Goal: Task Accomplishment & Management: Manage account settings

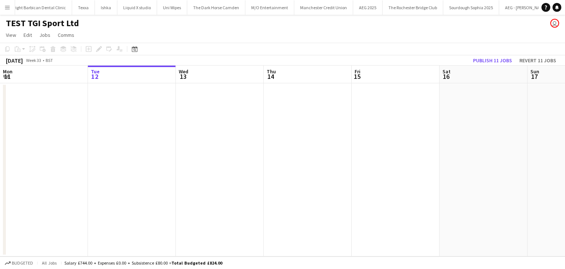
scroll to position [0, 2549]
click at [12, 11] on button "Menu" at bounding box center [7, 7] width 15 height 15
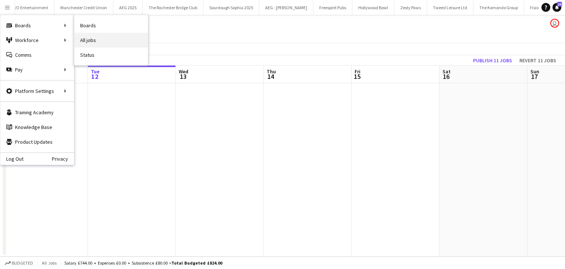
click at [110, 42] on link "All jobs" at bounding box center [111, 40] width 74 height 15
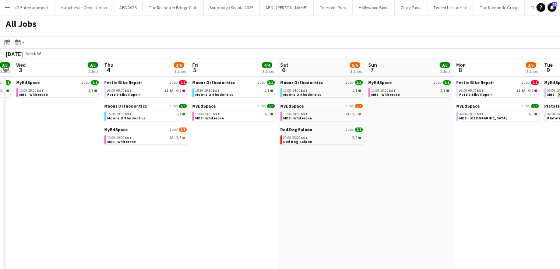
scroll to position [0, 283]
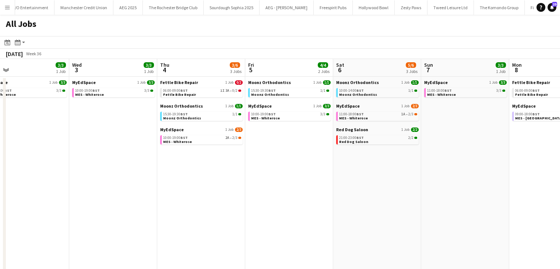
click at [9, 9] on app-icon "Menu" at bounding box center [7, 7] width 6 height 6
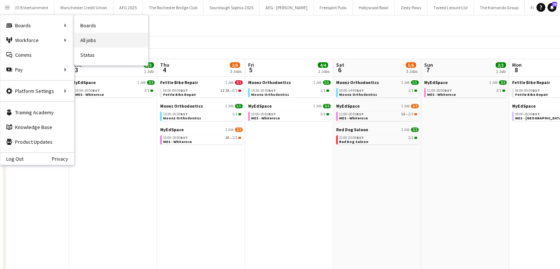
click at [106, 43] on link "All jobs" at bounding box center [111, 40] width 74 height 15
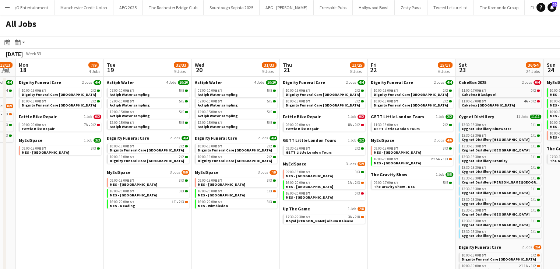
scroll to position [0, 336]
click at [304, 217] on span "BST" at bounding box center [306, 216] width 7 height 5
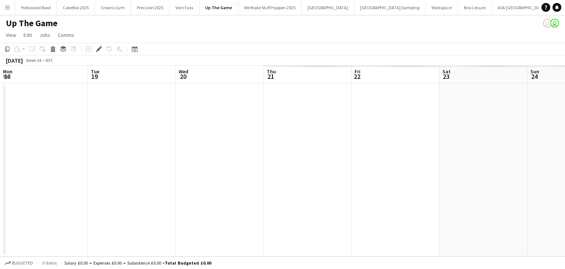
scroll to position [0, 253]
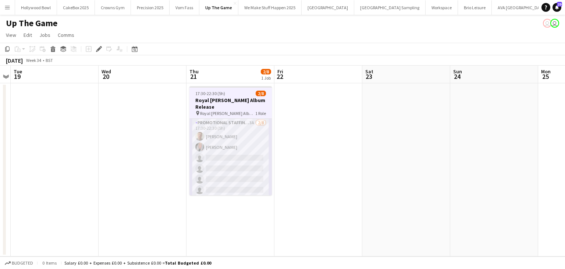
click at [205, 140] on app-card-role "Promotional Staffing (Brand Ambassadors) 3A [DATE] 17:30-22:30 (5h) [PERSON_NAM…" at bounding box center [231, 169] width 82 height 100
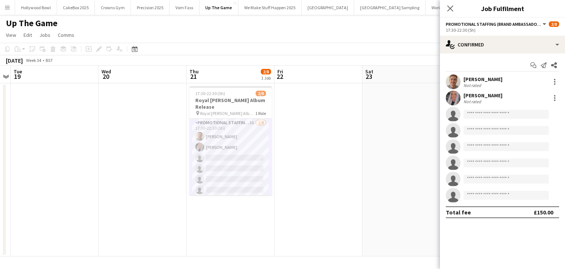
click at [454, 102] on app-user-avatar at bounding box center [453, 98] width 15 height 15
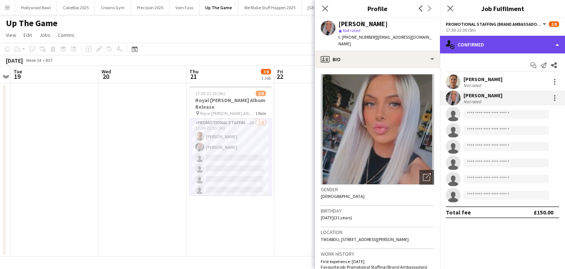
click at [484, 49] on div "single-neutral-actions-check-2 Confirmed" at bounding box center [502, 45] width 125 height 18
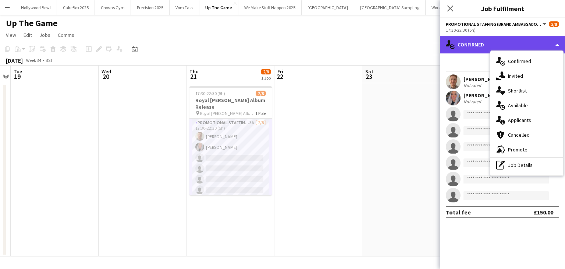
click at [462, 46] on div "single-neutral-actions-check-2 Confirmed" at bounding box center [502, 45] width 125 height 18
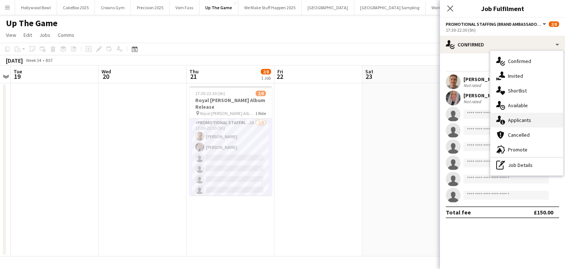
click at [521, 115] on div "single-neutral-actions-information Applicants" at bounding box center [527, 120] width 73 height 15
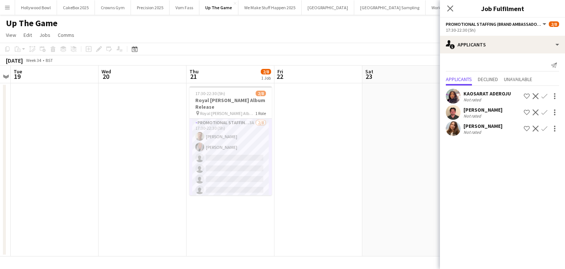
click at [454, 112] on app-user-avatar at bounding box center [453, 112] width 15 height 15
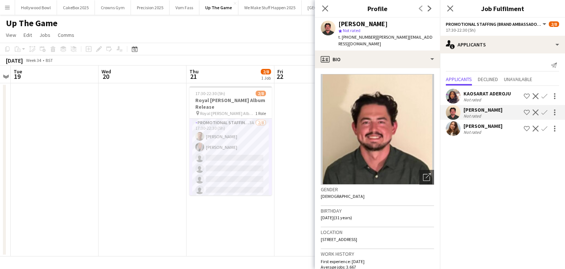
click at [547, 113] on app-icon "Confirm" at bounding box center [545, 112] width 6 height 6
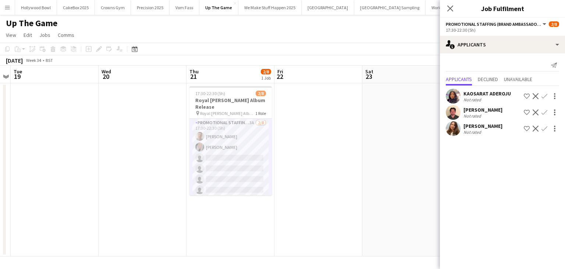
click at [546, 113] on app-icon "Confirm" at bounding box center [545, 112] width 6 height 6
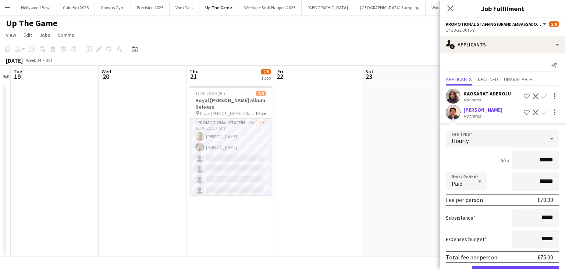
scroll to position [22, 0]
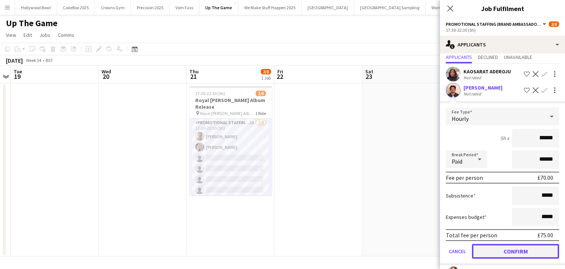
click at [507, 254] on button "Confirm" at bounding box center [515, 251] width 87 height 15
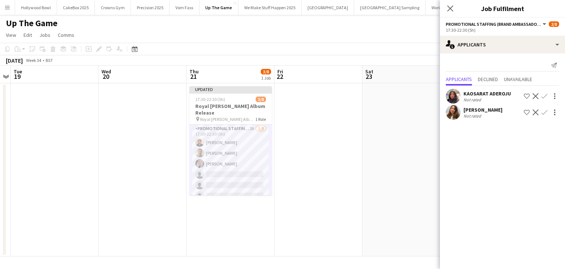
click at [445, 118] on div "[PERSON_NAME] Not rated Shortlist crew Decline Confirm" at bounding box center [502, 112] width 125 height 15
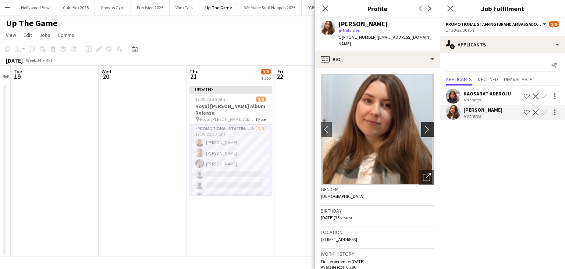
click at [426, 125] on app-icon "chevron-right" at bounding box center [428, 129] width 11 height 8
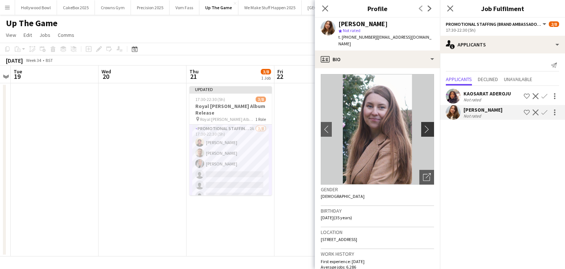
click at [424, 125] on app-icon "chevron-right" at bounding box center [428, 129] width 11 height 8
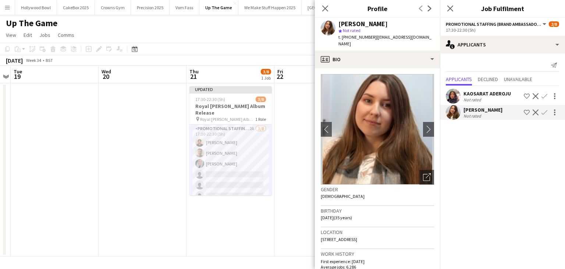
click at [538, 95] on app-icon "Decline" at bounding box center [536, 96] width 6 height 6
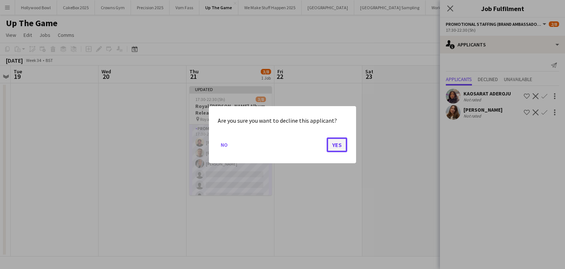
click at [340, 151] on button "Yes" at bounding box center [337, 144] width 21 height 15
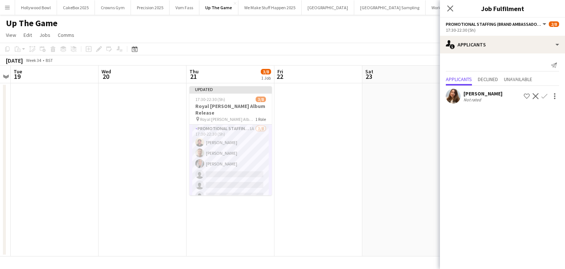
click at [533, 97] on app-icon "Decline" at bounding box center [536, 96] width 6 height 6
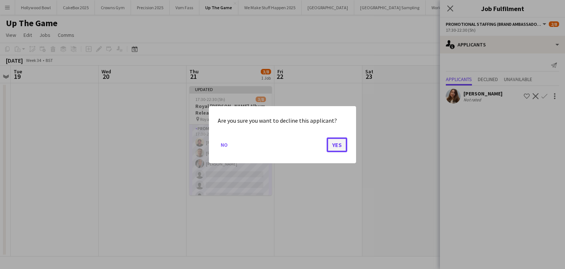
click at [341, 148] on button "Yes" at bounding box center [337, 144] width 21 height 15
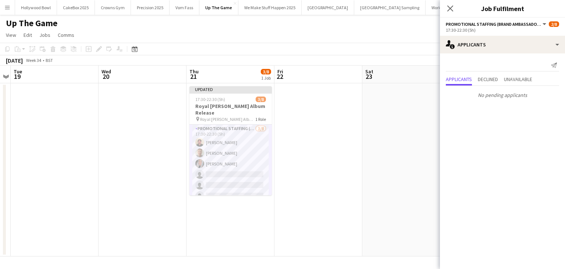
click at [310, 158] on app-date-cell at bounding box center [319, 169] width 88 height 173
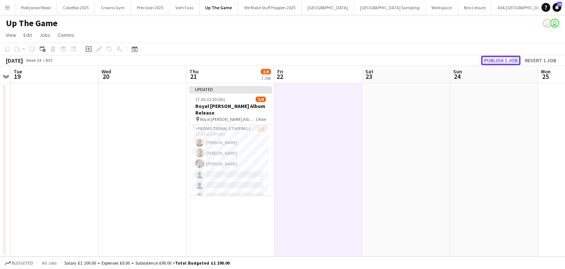
click at [494, 60] on button "Publish 1 job" at bounding box center [500, 61] width 39 height 10
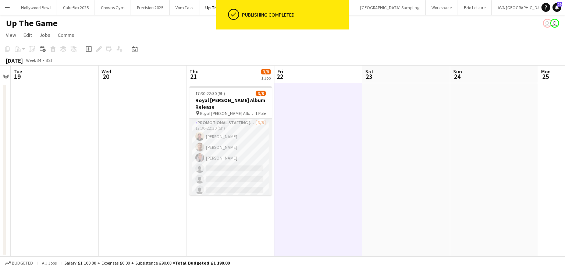
click at [200, 142] on app-user-avatar at bounding box center [199, 146] width 9 height 9
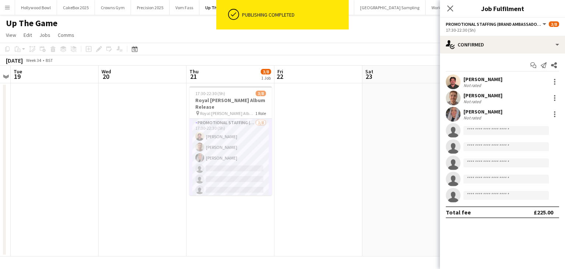
click at [448, 98] on app-user-avatar at bounding box center [453, 98] width 15 height 15
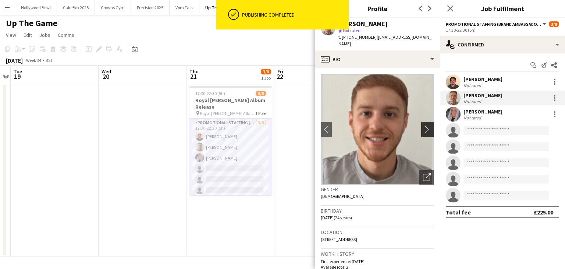
click at [423, 125] on app-icon "chevron-right" at bounding box center [428, 129] width 11 height 8
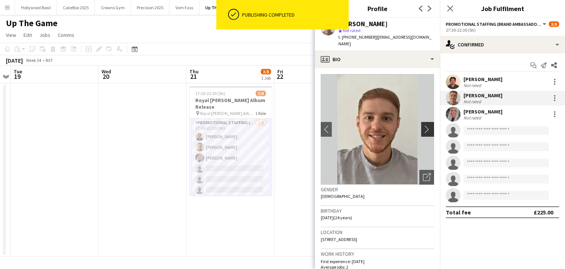
click at [423, 126] on app-icon "chevron-right" at bounding box center [428, 129] width 11 height 8
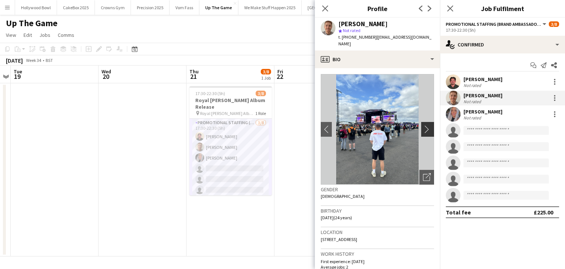
click at [423, 126] on app-icon "chevron-right" at bounding box center [428, 129] width 11 height 8
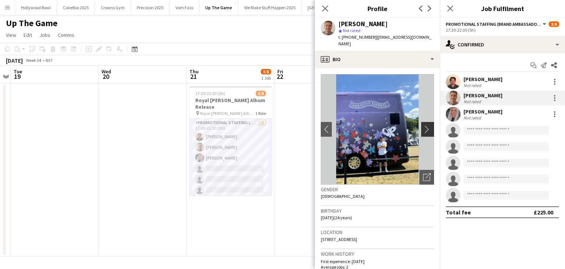
click at [423, 126] on app-icon "chevron-right" at bounding box center [428, 129] width 11 height 8
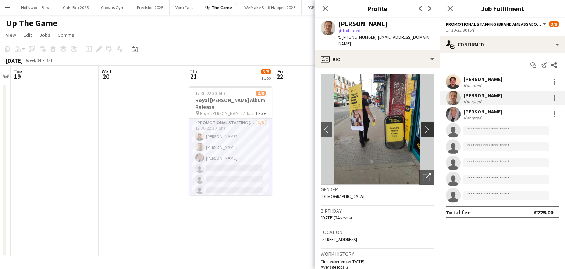
click at [423, 126] on app-icon "chevron-right" at bounding box center [428, 129] width 11 height 8
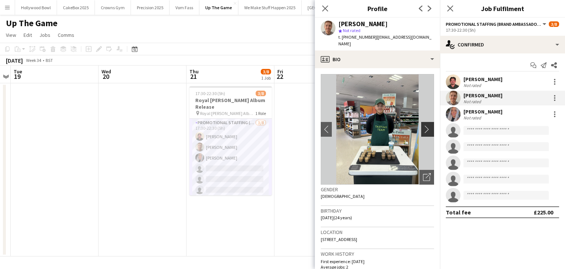
click at [423, 126] on app-icon "chevron-right" at bounding box center [428, 129] width 11 height 8
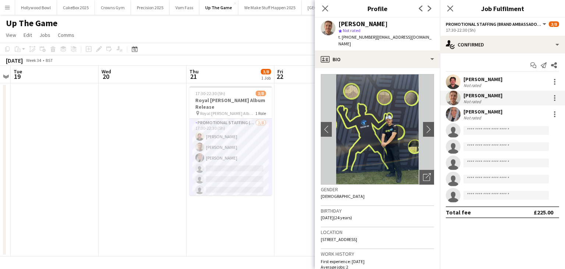
click at [460, 111] on div at bounding box center [453, 114] width 15 height 15
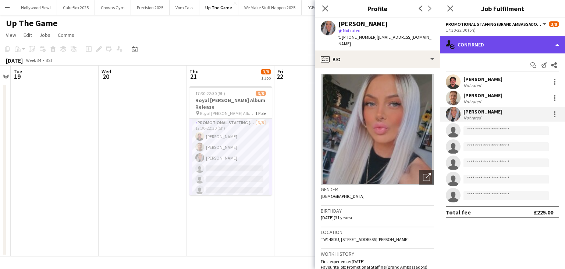
click at [498, 49] on div "single-neutral-actions-check-2 Confirmed" at bounding box center [502, 45] width 125 height 18
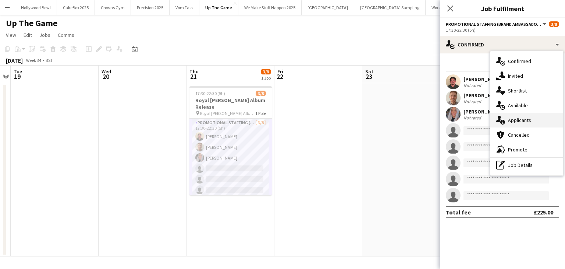
click at [519, 121] on div "single-neutral-actions-information Applicants" at bounding box center [527, 120] width 73 height 15
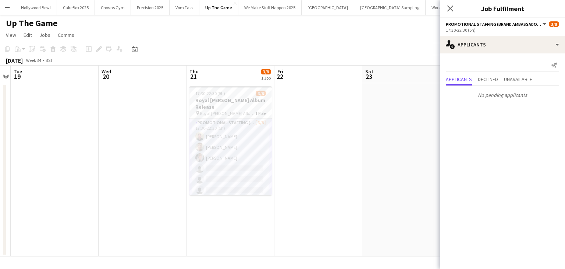
click at [511, 32] on div "17:30-22:30 (5h)" at bounding box center [502, 30] width 113 height 6
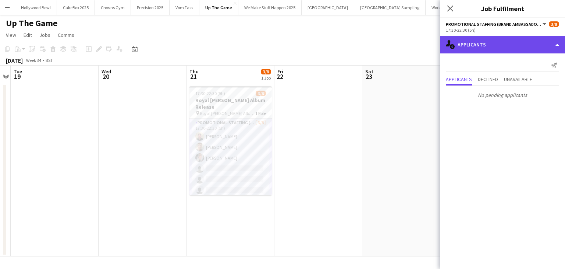
click at [508, 38] on div "single-neutral-actions-information Applicants" at bounding box center [502, 45] width 125 height 18
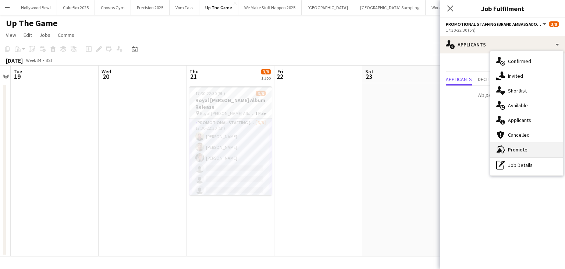
click at [507, 151] on div "advertising-megaphone Promote" at bounding box center [527, 149] width 73 height 15
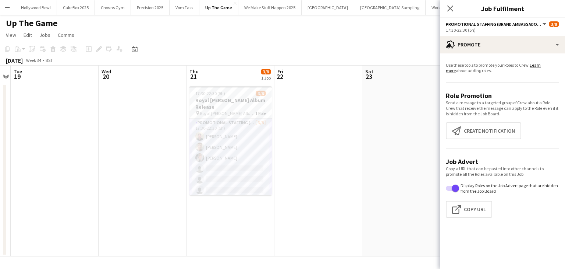
click at [471, 140] on app-promote-tab "Use these tools to promote your Roles to Crew. Learn more about adding roles. R…" at bounding box center [502, 141] width 125 height 164
click at [468, 137] on button "Create notification Create notification" at bounding box center [483, 130] width 75 height 17
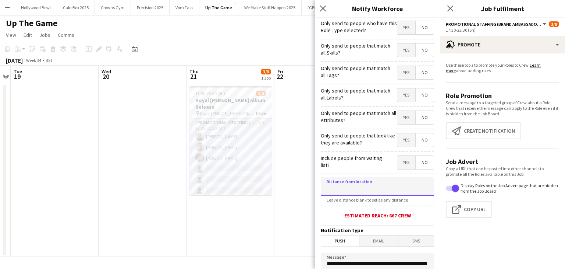
click at [353, 187] on input at bounding box center [377, 186] width 113 height 18
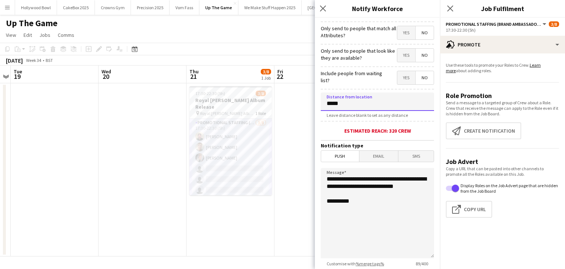
scroll to position [85, 0]
type input "*****"
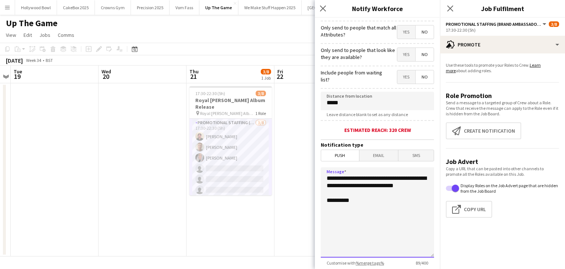
drag, startPoint x: 364, startPoint y: 195, endPoint x: 327, endPoint y: 180, distance: 39.5
click at [327, 180] on textarea "**********" at bounding box center [377, 212] width 113 height 90
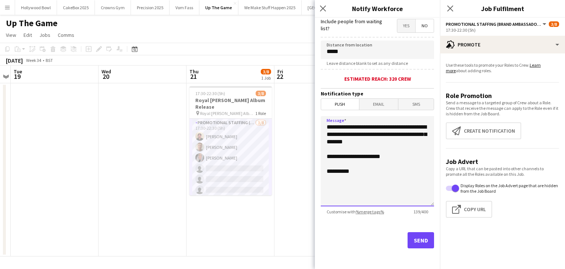
type textarea "**********"
click at [421, 246] on button "Send" at bounding box center [421, 240] width 27 height 16
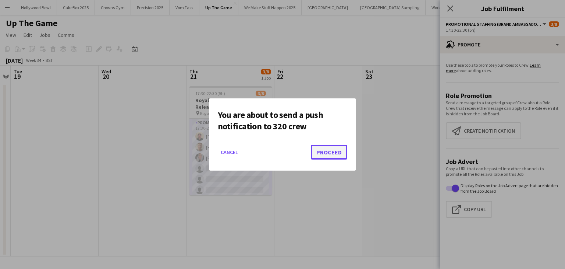
click at [336, 153] on button "Proceed" at bounding box center [329, 152] width 36 height 15
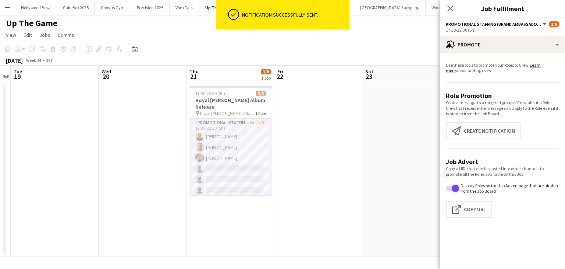
click at [236, 165] on app-card-role "Promotional Staffing (Brand Ambassadors) 1A [DATE] 17:30-22:30 (5h) [PERSON_NAM…" at bounding box center [231, 169] width 82 height 100
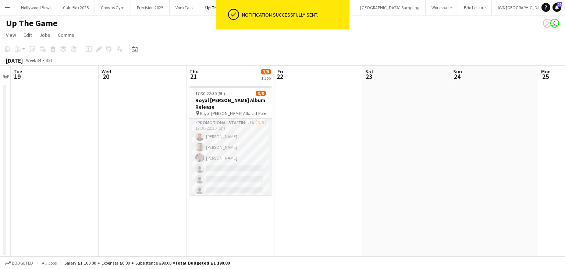
click at [236, 165] on app-card-role "Promotional Staffing (Brand Ambassadors) 1A [DATE] 17:30-22:30 (5h) [PERSON_NAM…" at bounding box center [231, 169] width 82 height 100
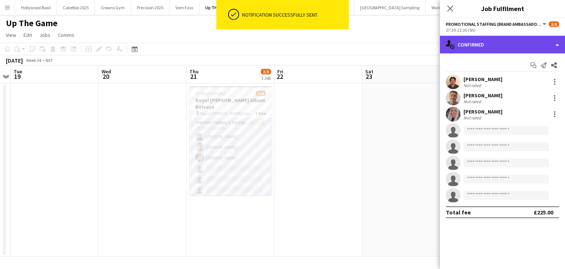
click at [449, 45] on icon at bounding box center [448, 43] width 5 height 6
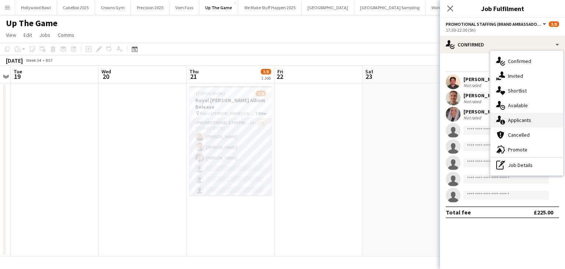
click at [523, 123] on div "single-neutral-actions-information Applicants" at bounding box center [527, 120] width 73 height 15
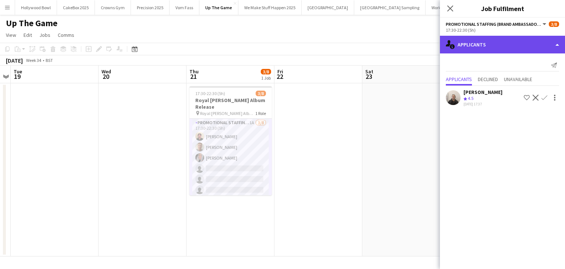
click at [484, 46] on div "single-neutral-actions-information Applicants" at bounding box center [502, 45] width 125 height 18
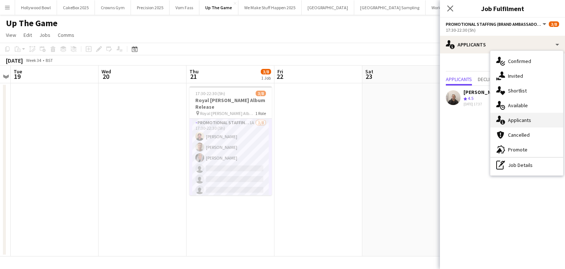
click at [515, 121] on div "single-neutral-actions-information Applicants" at bounding box center [527, 120] width 73 height 15
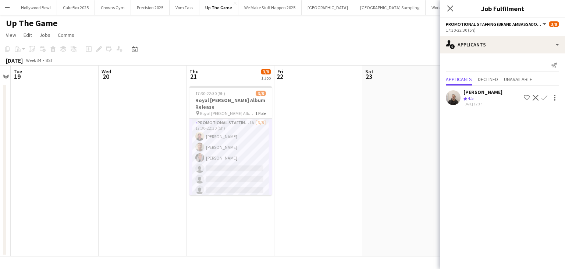
click at [232, 166] on app-card-role "Promotional Staffing (Brand Ambassadors) 1A [DATE] 17:30-22:30 (5h) [PERSON_NAM…" at bounding box center [231, 169] width 82 height 100
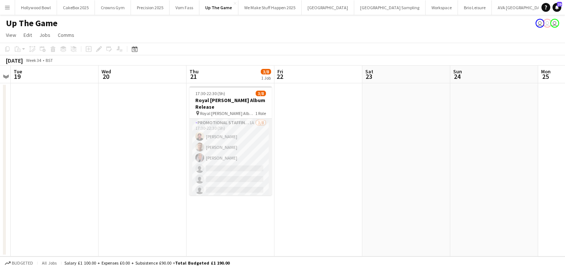
click at [241, 159] on app-card-role "Promotional Staffing (Brand Ambassadors) 1A [DATE] 17:30-22:30 (5h) [PERSON_NAM…" at bounding box center [231, 169] width 82 height 100
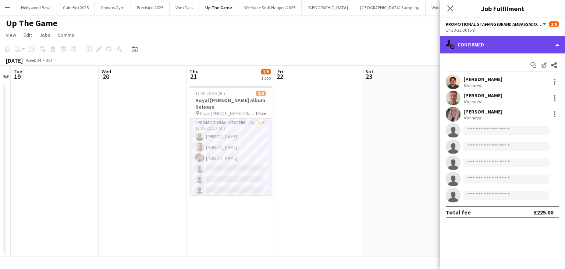
click at [459, 51] on div "single-neutral-actions-check-2 Confirmed" at bounding box center [502, 45] width 125 height 18
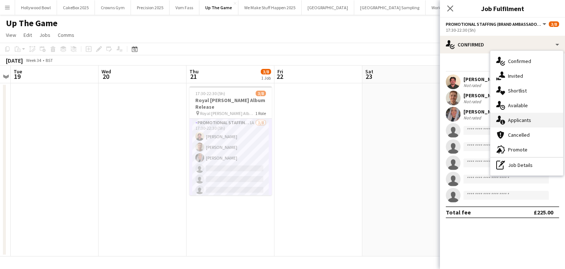
click at [519, 117] on div "single-neutral-actions-information Applicants" at bounding box center [527, 120] width 73 height 15
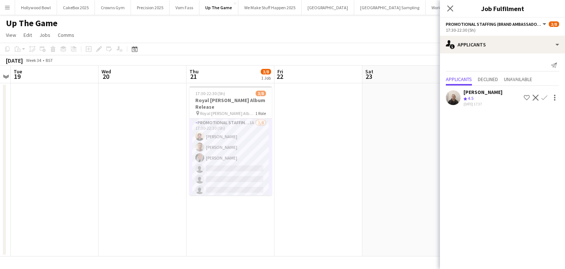
click at [236, 178] on app-card-role "Promotional Staffing (Brand Ambassadors) 1A [DATE] 17:30-22:30 (5h) [PERSON_NAM…" at bounding box center [231, 169] width 82 height 100
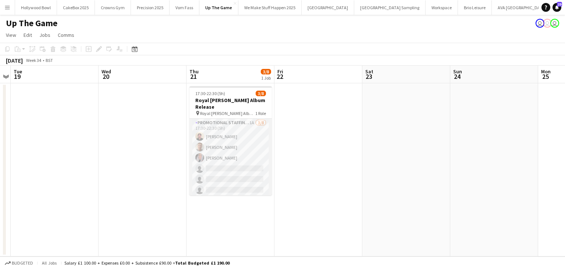
click at [236, 178] on app-card-role "Promotional Staffing (Brand Ambassadors) 1A [DATE] 17:30-22:30 (5h) [PERSON_NAM…" at bounding box center [231, 169] width 82 height 100
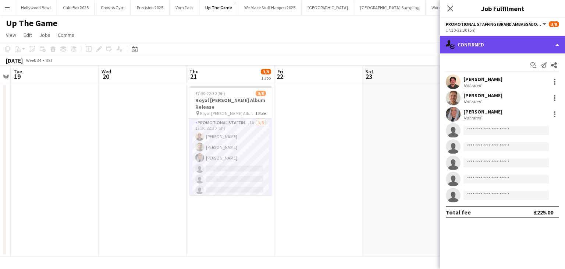
click at [499, 42] on div "single-neutral-actions-check-2 Confirmed" at bounding box center [502, 45] width 125 height 18
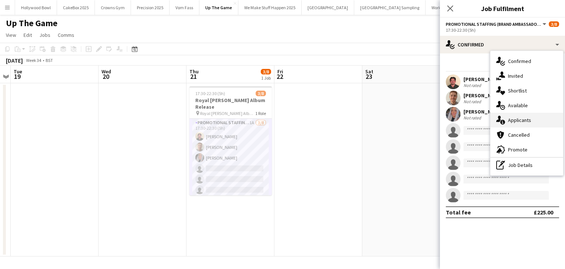
click at [494, 117] on div "single-neutral-actions-information Applicants" at bounding box center [527, 120] width 73 height 15
